Goal: Task Accomplishment & Management: Manage account settings

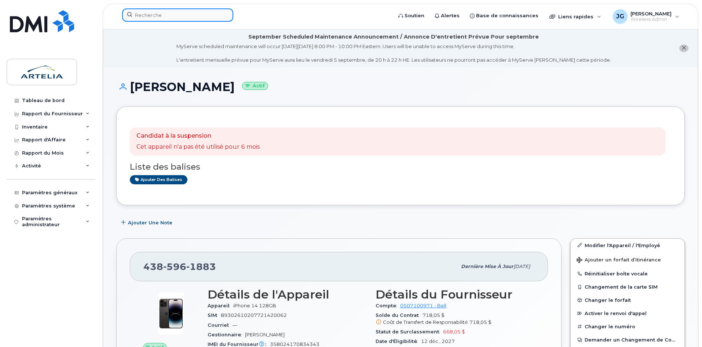
click at [151, 10] on input at bounding box center [177, 14] width 111 height 13
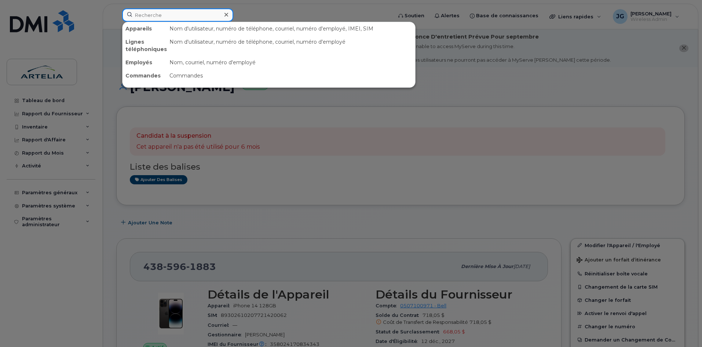
paste input "4384705448"
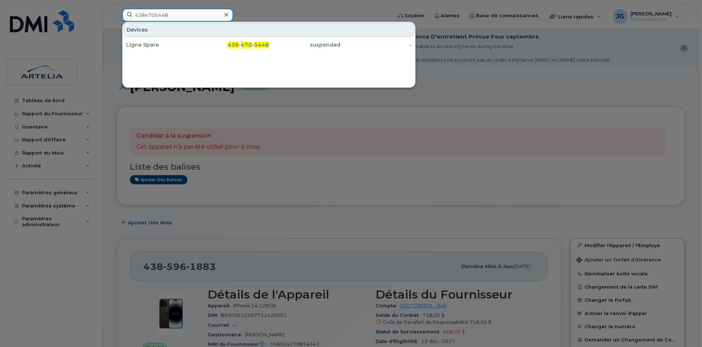
type input "4384705448"
click at [170, 52] on div "Devices Ligne Spare 438 - 470 - 5448 suspended -" at bounding box center [269, 55] width 294 height 66
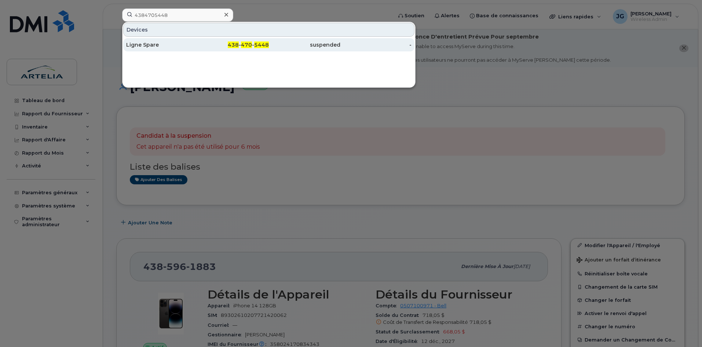
click at [167, 41] on div "Ligne Spare" at bounding box center [162, 44] width 72 height 13
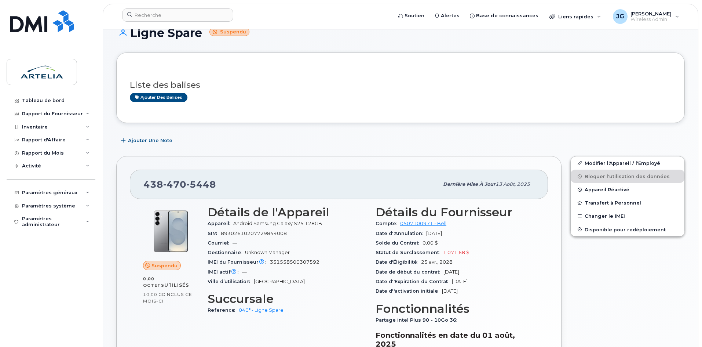
scroll to position [48, 0]
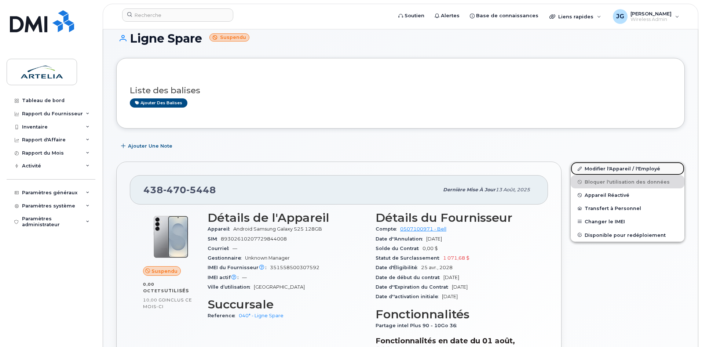
click at [589, 168] on link "Modifier l'Appareil / l'Employé" at bounding box center [628, 168] width 114 height 13
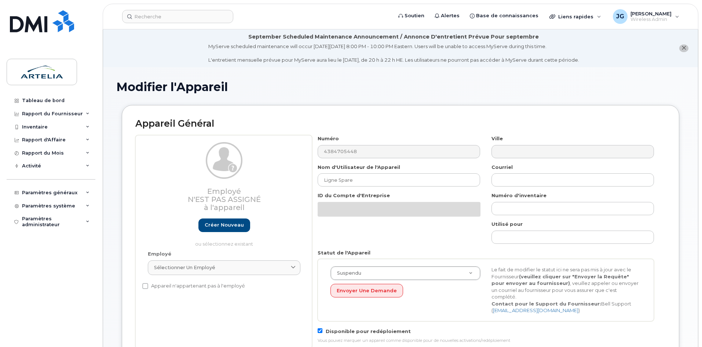
select select "29521960"
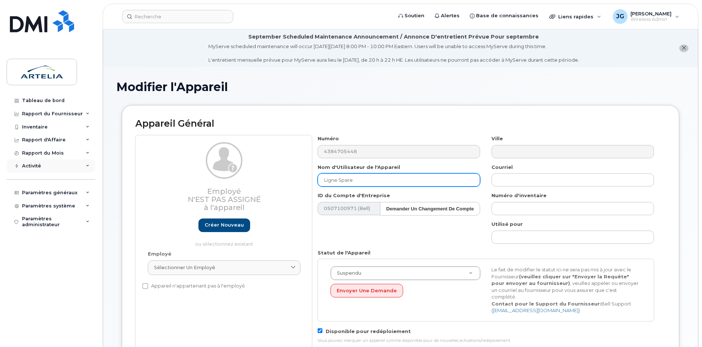
drag, startPoint x: 395, startPoint y: 185, endPoint x: 72, endPoint y: 167, distance: 323.4
paste input "Salim"
paste input "Bourouaiah"
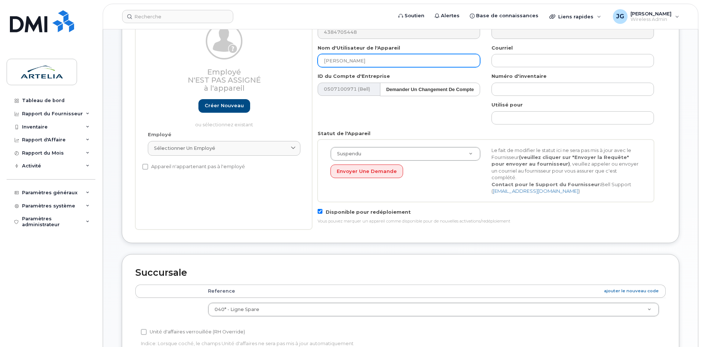
scroll to position [165, 0]
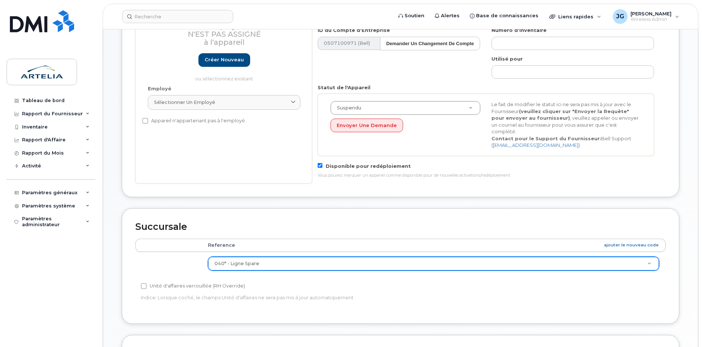
type input "Salim Bourouaiah"
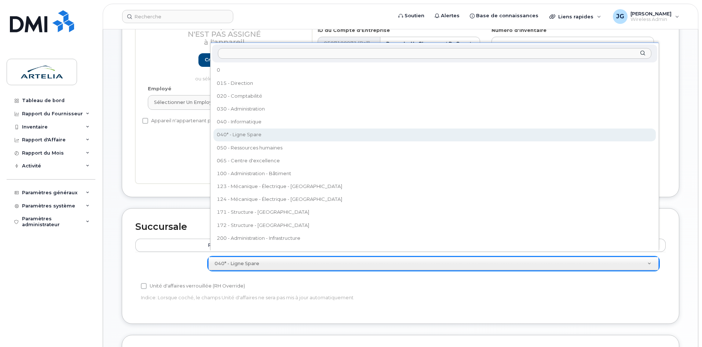
drag, startPoint x: 286, startPoint y: 258, endPoint x: 280, endPoint y: 240, distance: 18.5
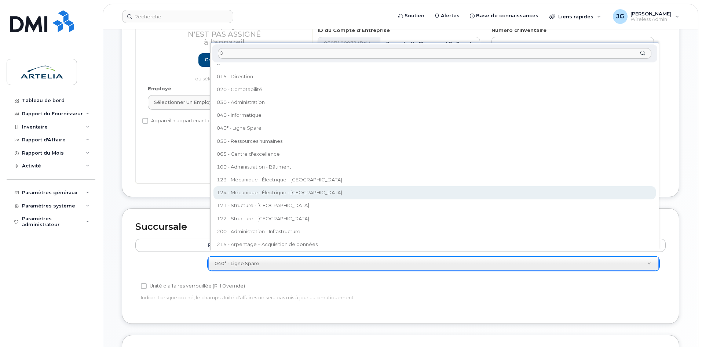
scroll to position [0, 0]
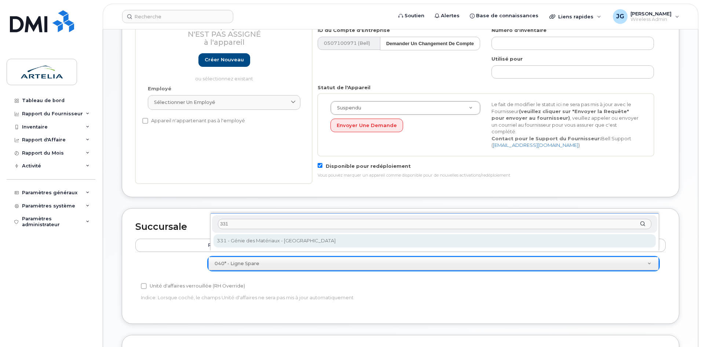
type input "331"
select select "29522000"
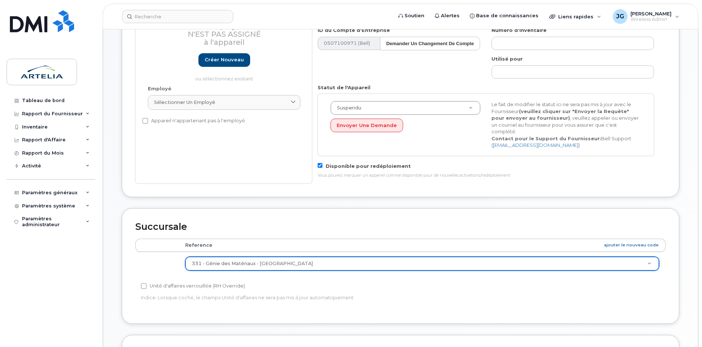
scroll to position [365, 0]
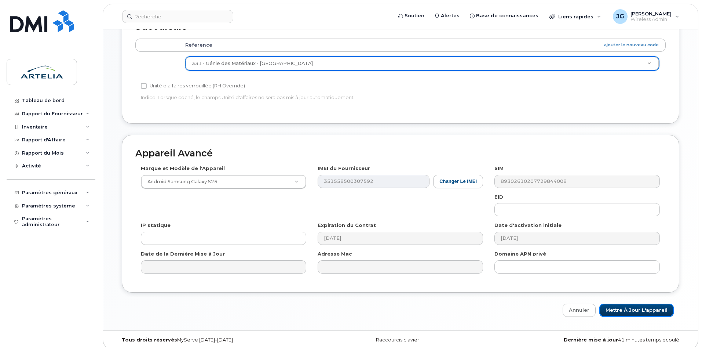
drag, startPoint x: 613, startPoint y: 304, endPoint x: 578, endPoint y: 269, distance: 49.8
click at [613, 304] on input "Mettre à jour l'appareil" at bounding box center [637, 310] width 74 height 14
type input "Sauvegarde..."
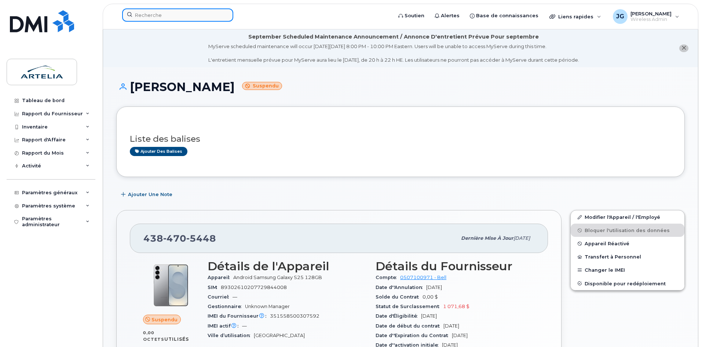
click at [167, 10] on input at bounding box center [177, 14] width 111 height 13
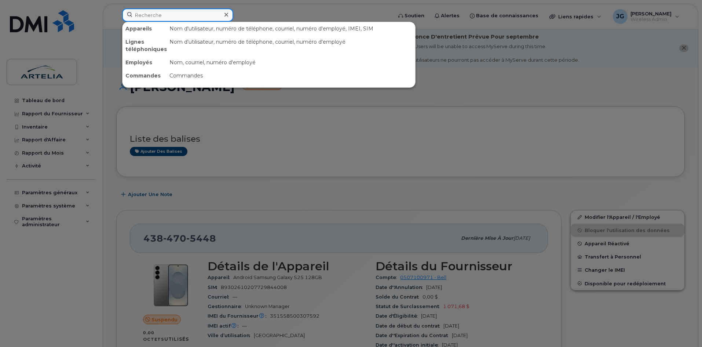
paste input "KUZNETSOV"
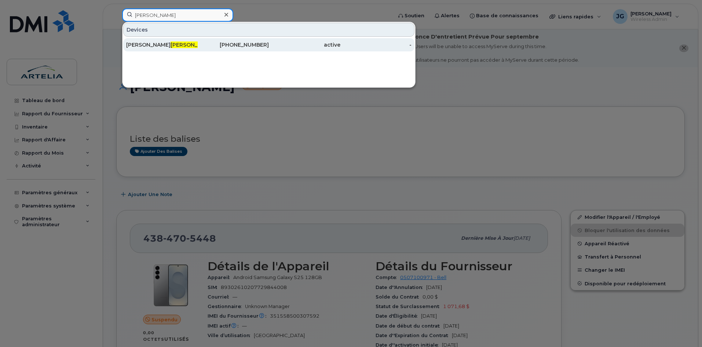
type input "KUZNETSOV"
click at [182, 49] on div "Leonid Kuznetsov" at bounding box center [162, 44] width 72 height 13
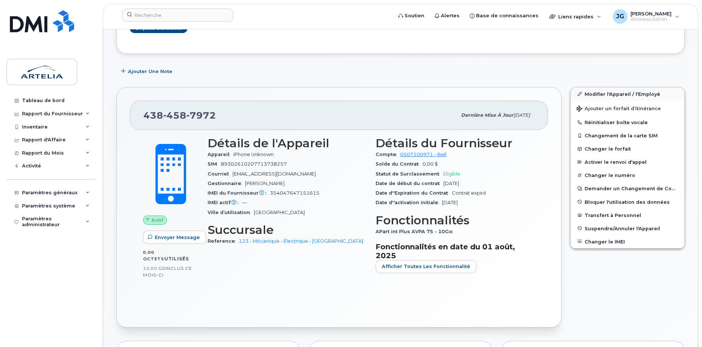
scroll to position [147, 0]
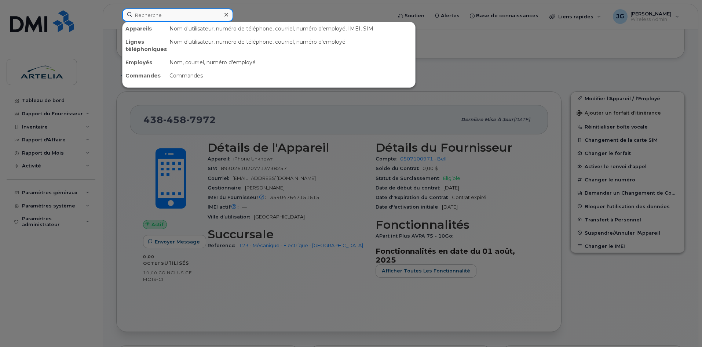
click at [196, 15] on input at bounding box center [177, 14] width 111 height 13
paste input "4384587972"
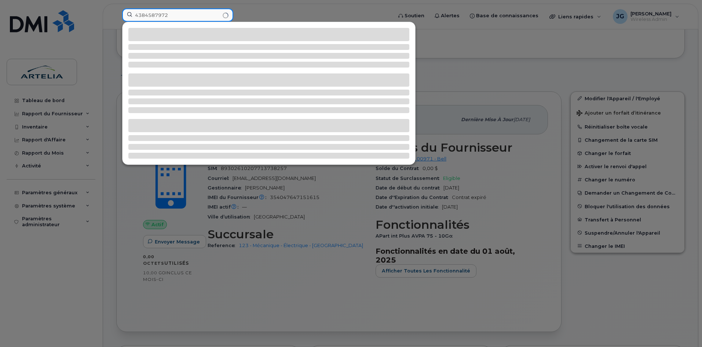
type input "4384587972"
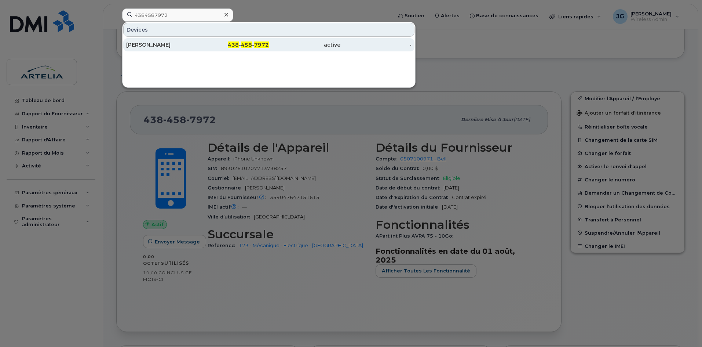
click at [210, 41] on div "438 - 458 - 7972" at bounding box center [234, 44] width 72 height 13
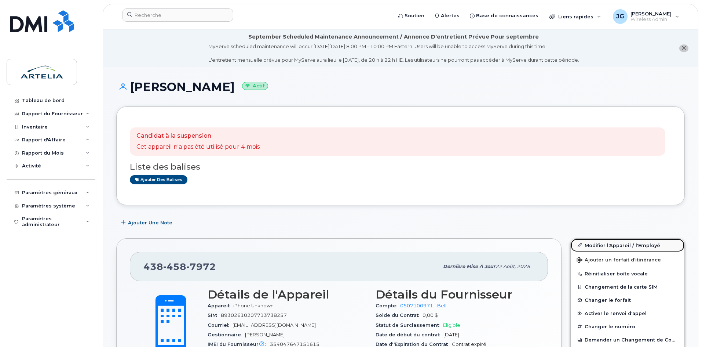
click at [584, 245] on link "Modifier l'Appareil / l'Employé" at bounding box center [628, 245] width 114 height 13
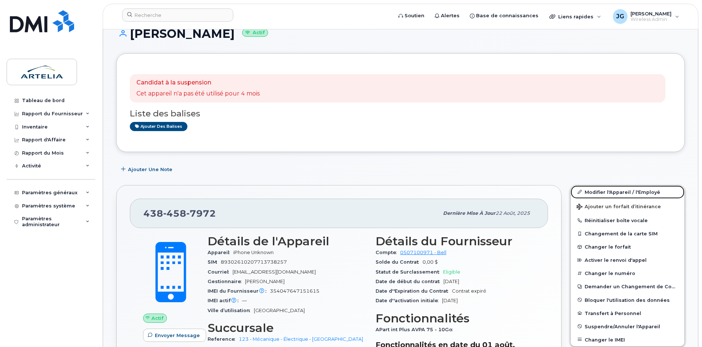
scroll to position [128, 0]
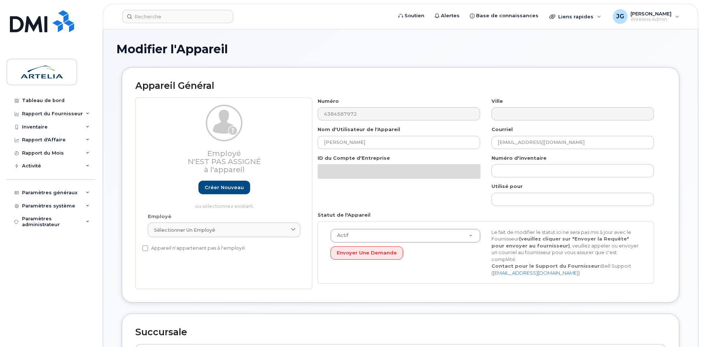
select select "29521968"
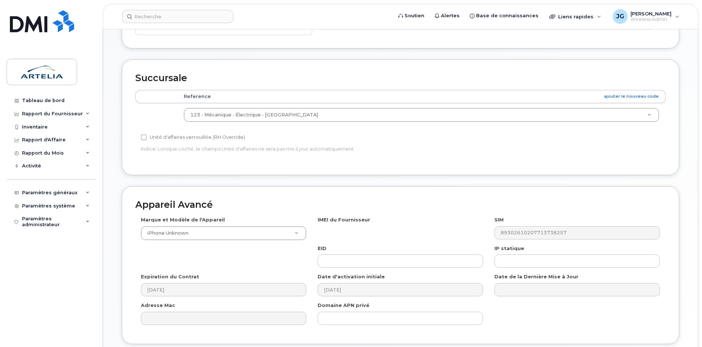
scroll to position [305, 0]
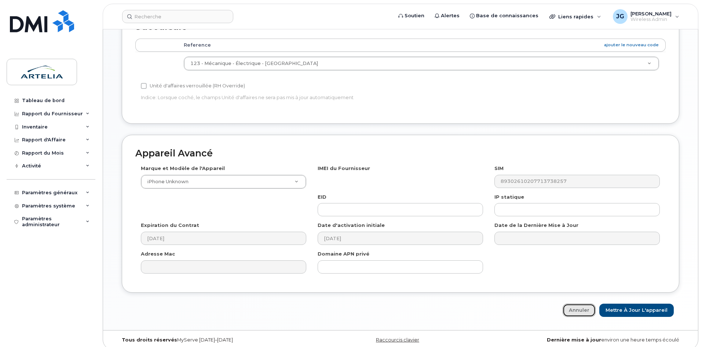
drag, startPoint x: 580, startPoint y: 305, endPoint x: 556, endPoint y: 291, distance: 27.4
click at [580, 305] on link "Annuler" at bounding box center [579, 310] width 33 height 14
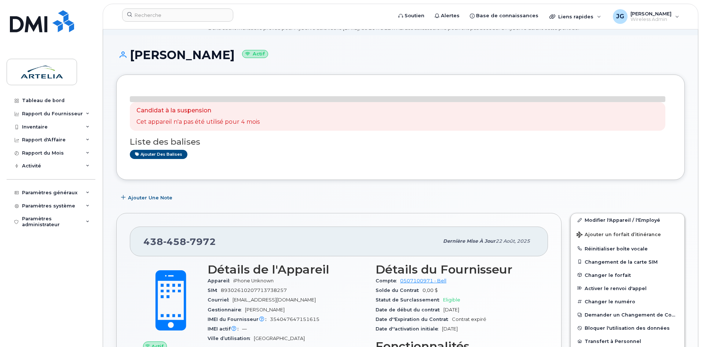
scroll to position [110, 0]
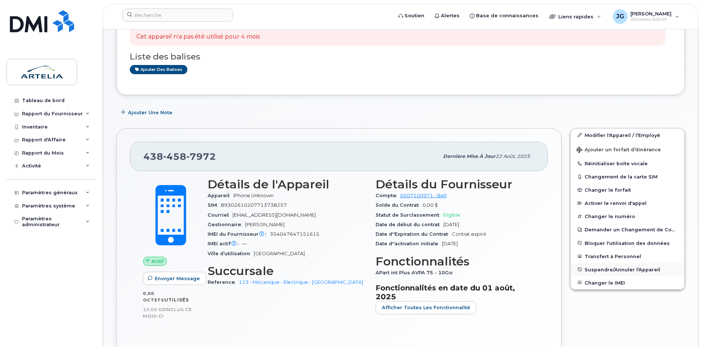
click at [609, 269] on span "Suspendre/Annuler l'Appareil" at bounding box center [623, 269] width 76 height 6
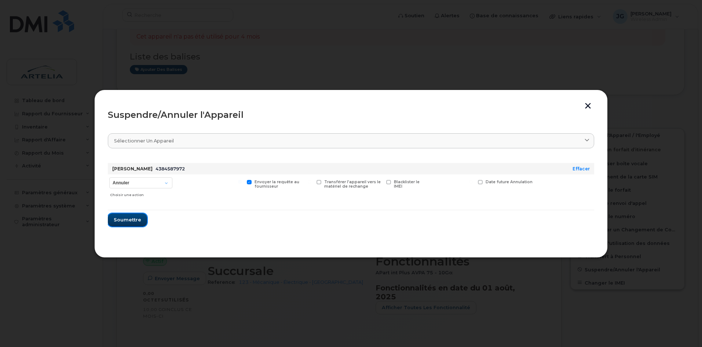
click at [125, 223] on button "Soumettre" at bounding box center [127, 219] width 39 height 13
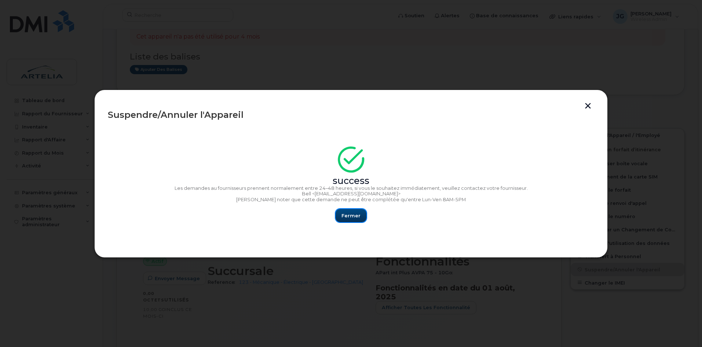
click at [348, 220] on button "Fermer" at bounding box center [351, 215] width 31 height 13
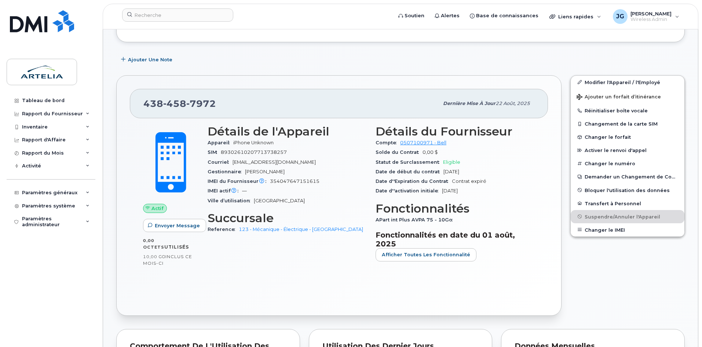
scroll to position [165, 0]
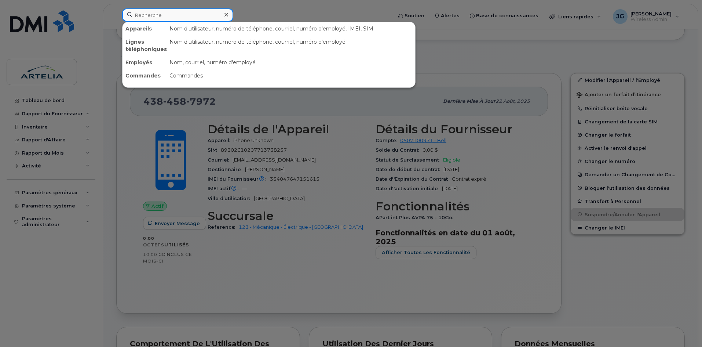
click at [200, 11] on input at bounding box center [177, 14] width 111 height 13
paste input "5149739742"
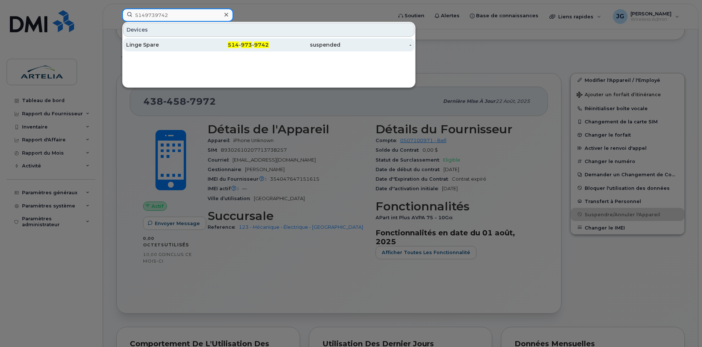
type input "5149739742"
click at [157, 40] on div "Linge Spare" at bounding box center [162, 44] width 72 height 13
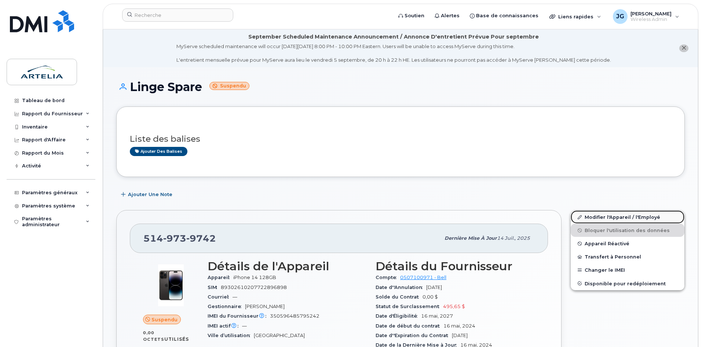
click at [609, 211] on link "Modifier l'Appareil / l'Employé" at bounding box center [628, 216] width 114 height 13
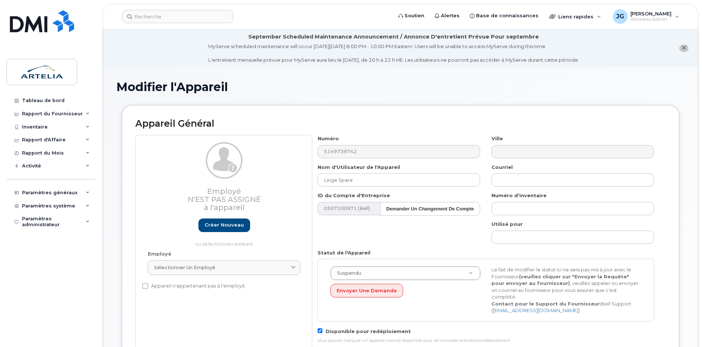
select select "29521960"
drag, startPoint x: 372, startPoint y: 182, endPoint x: 208, endPoint y: 200, distance: 165.0
click at [214, 200] on div "Employé N'est pas assigné à l'appareil Créer nouveau ou sélectionnez existant E…" at bounding box center [400, 242] width 531 height 214
paste input "[PERSON_NAME]"
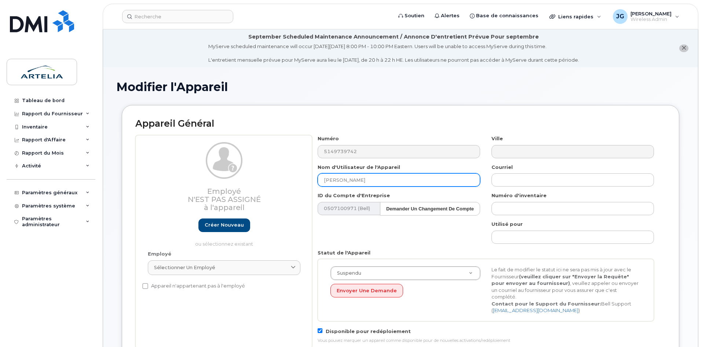
paste input "Samar"
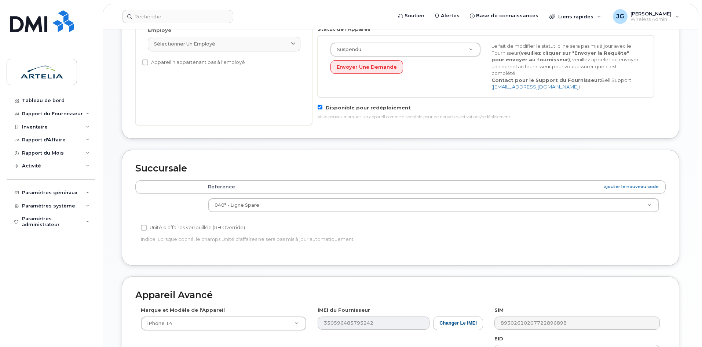
scroll to position [358, 0]
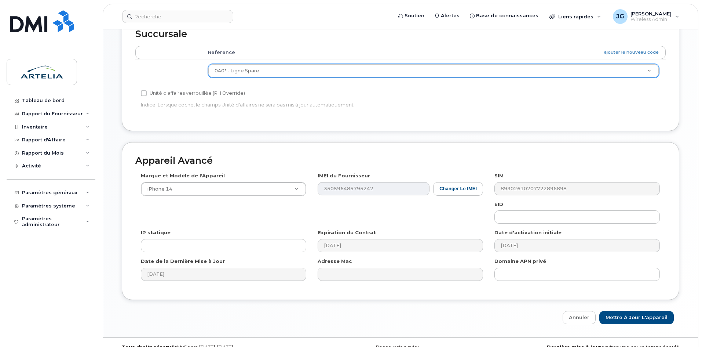
type input "[PERSON_NAME]"
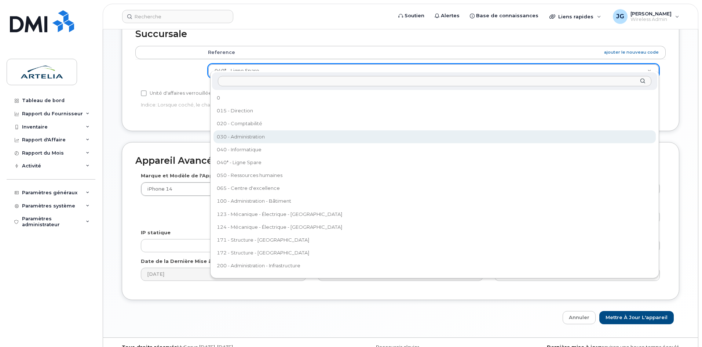
paste input "330"
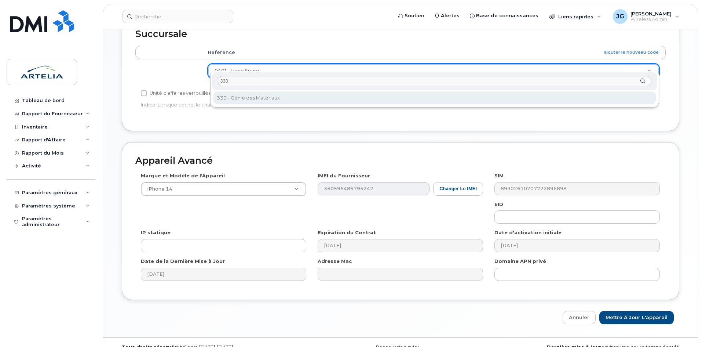
type input "330"
select select "29521999"
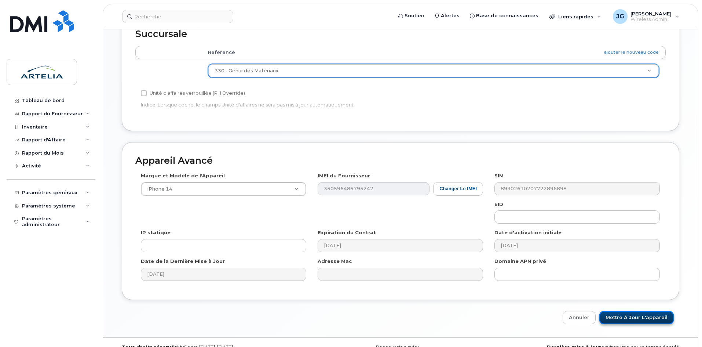
click at [662, 311] on input "Mettre à jour l'appareil" at bounding box center [637, 318] width 74 height 14
type input "Sauvegarde..."
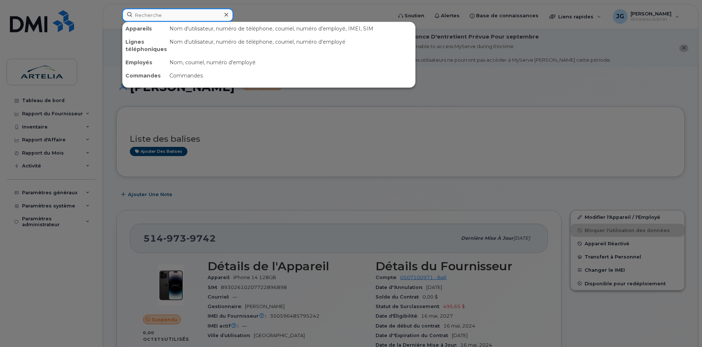
click at [174, 20] on input at bounding box center [177, 14] width 111 height 13
paste input "4383414367"
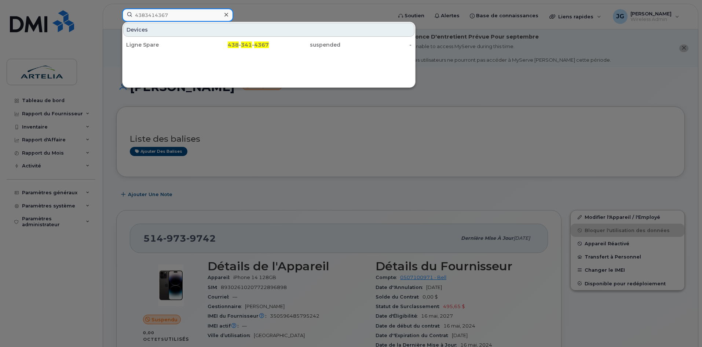
type input "4383414367"
drag, startPoint x: 181, startPoint y: 17, endPoint x: 57, endPoint y: 19, distance: 124.4
click at [116, 19] on div "4383414367 Devices Ligne Spare 438 - 341 - 4367 suspended -" at bounding box center [254, 16] width 277 height 16
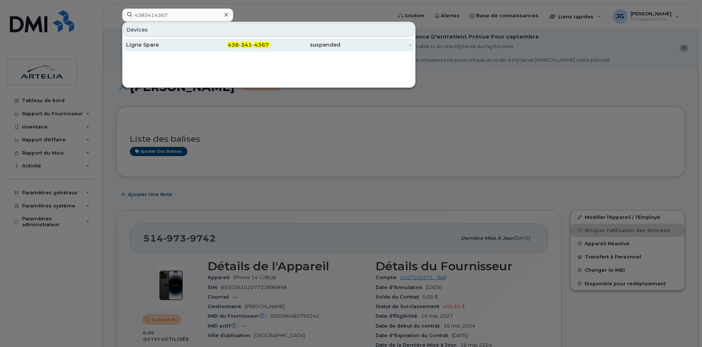
click at [328, 43] on div "suspended" at bounding box center [305, 44] width 72 height 7
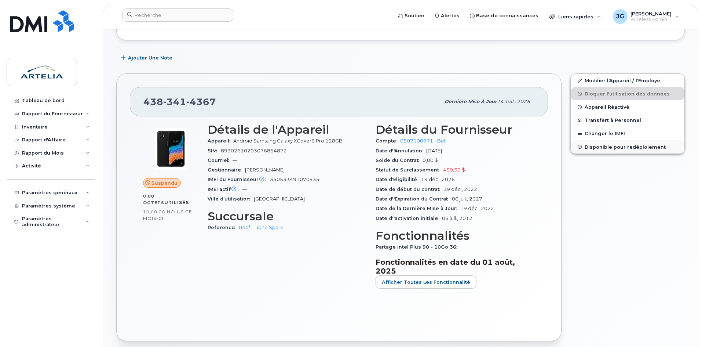
scroll to position [147, 0]
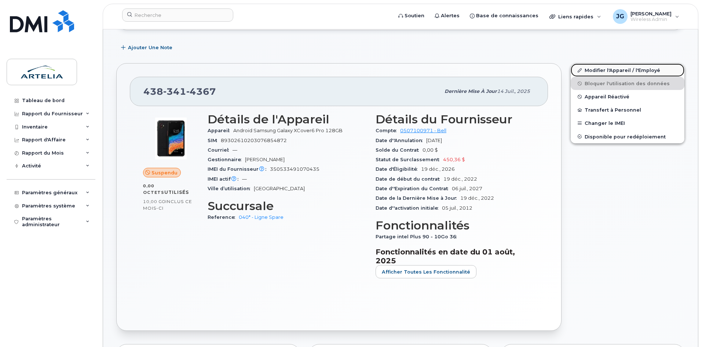
click at [617, 67] on link "Modifier l'Appareil / l'Employé" at bounding box center [628, 69] width 114 height 13
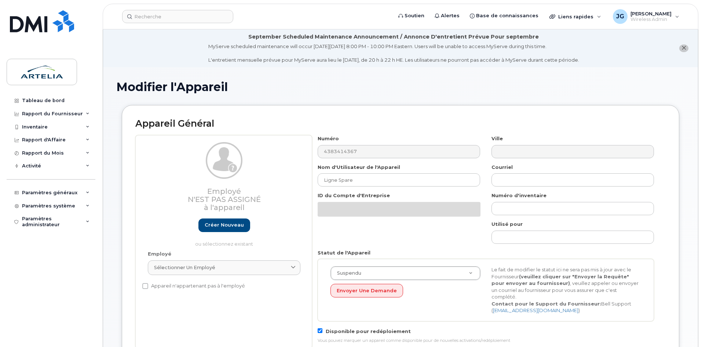
select select "29521960"
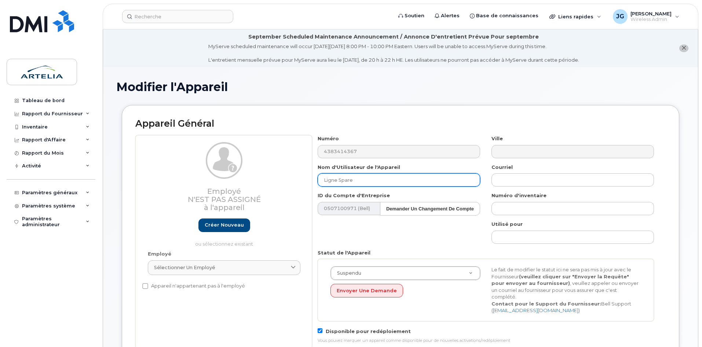
drag, startPoint x: 370, startPoint y: 183, endPoint x: 211, endPoint y: 192, distance: 159.1
click at [271, 190] on div "Employé N'est pas assigné à l'appareil Créer nouveau ou sélectionnez existant E…" at bounding box center [400, 242] width 531 height 214
paste input "Malik"
paste input "Amhis"
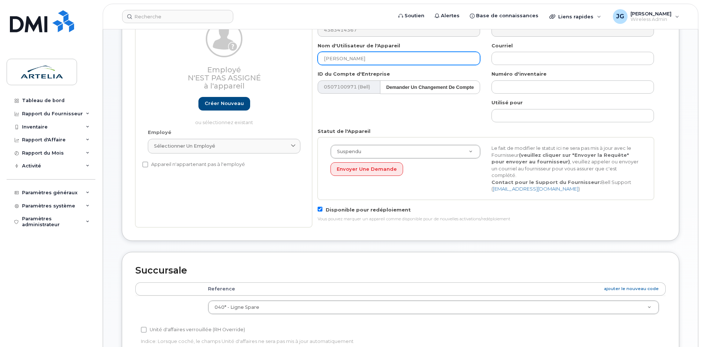
scroll to position [128, 0]
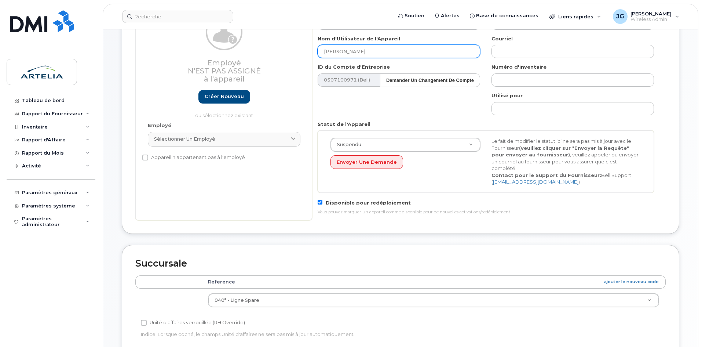
type input "[PERSON_NAME]"
click at [275, 302] on td "040* - Ligne Spare 0 015 - Direction 020 - Comptabilité 030 - Administration 04…" at bounding box center [433, 299] width 465 height 23
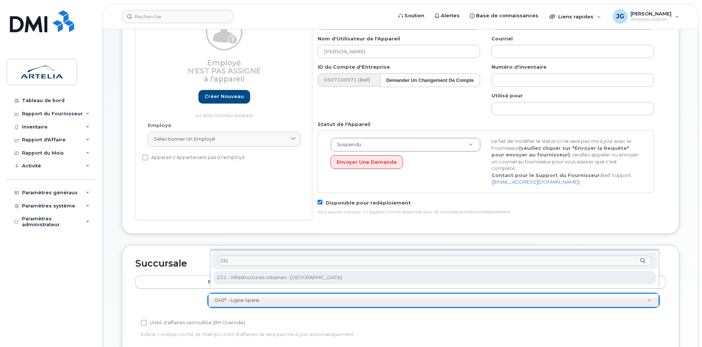
type input "231"
select select "29521982"
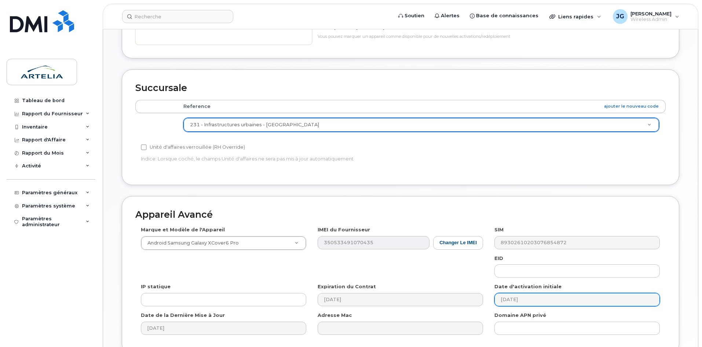
scroll to position [365, 0]
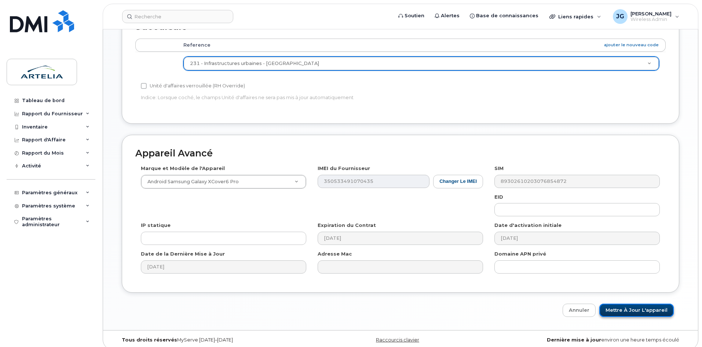
drag, startPoint x: 624, startPoint y: 302, endPoint x: 609, endPoint y: 298, distance: 15.1
click at [624, 303] on input "Mettre à jour l'appareil" at bounding box center [637, 310] width 74 height 14
type input "Sauvegarde..."
